Goal: Task Accomplishment & Management: Complete application form

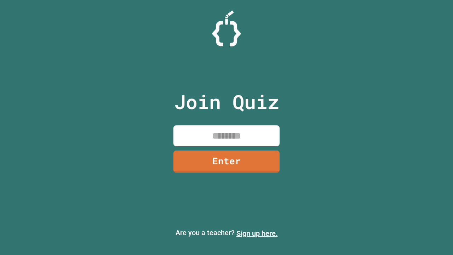
click at [257, 233] on link "Sign up here." at bounding box center [256, 233] width 41 height 8
